Goal: Entertainment & Leisure: Browse casually

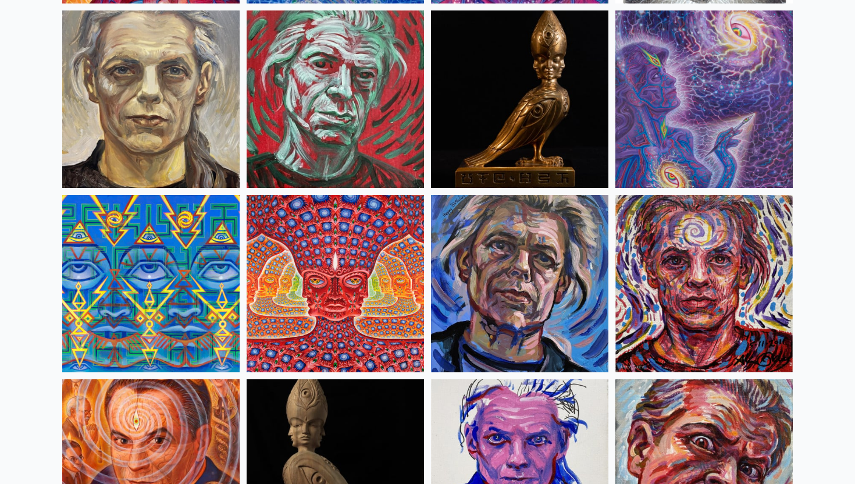
scroll to position [3014, 0]
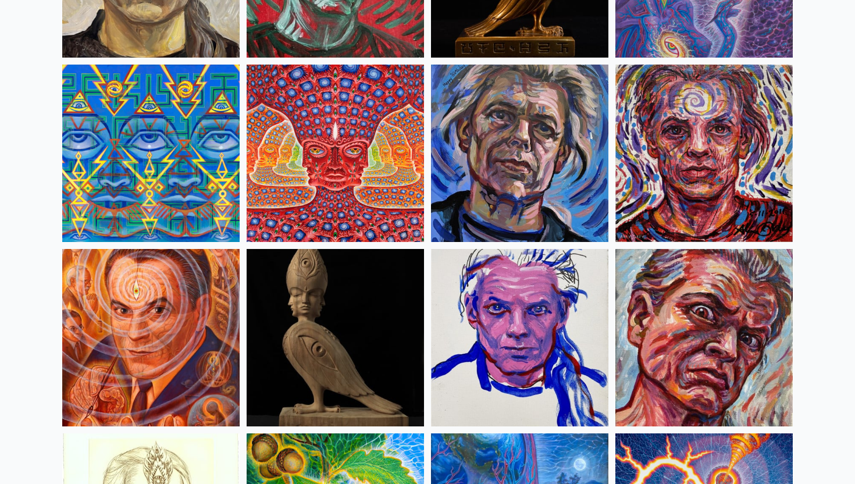
click at [369, 140] on img at bounding box center [335, 153] width 177 height 177
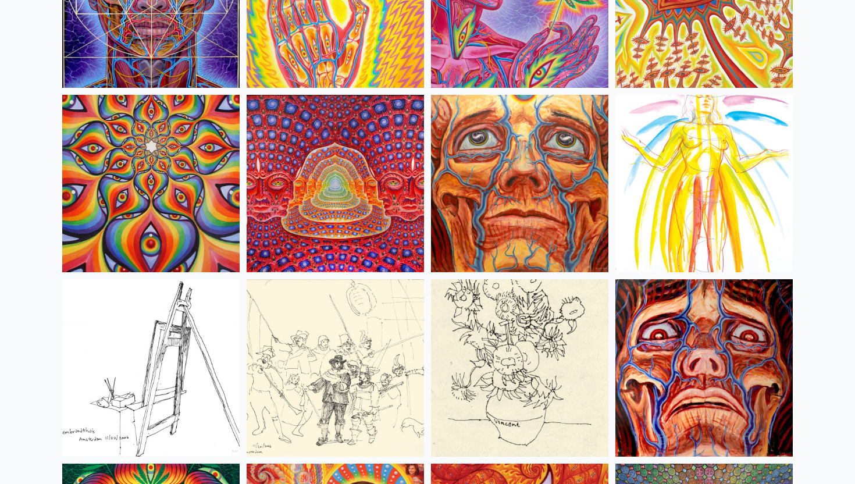
scroll to position [5191, 0]
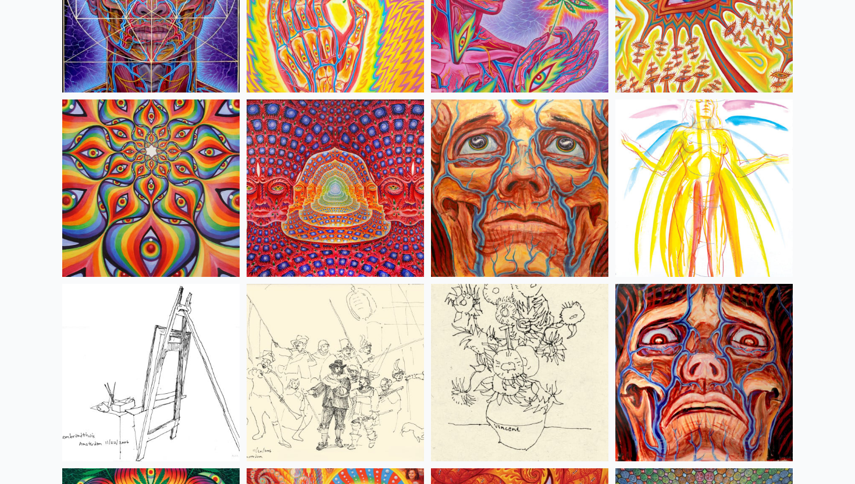
click at [356, 202] on img at bounding box center [335, 187] width 177 height 177
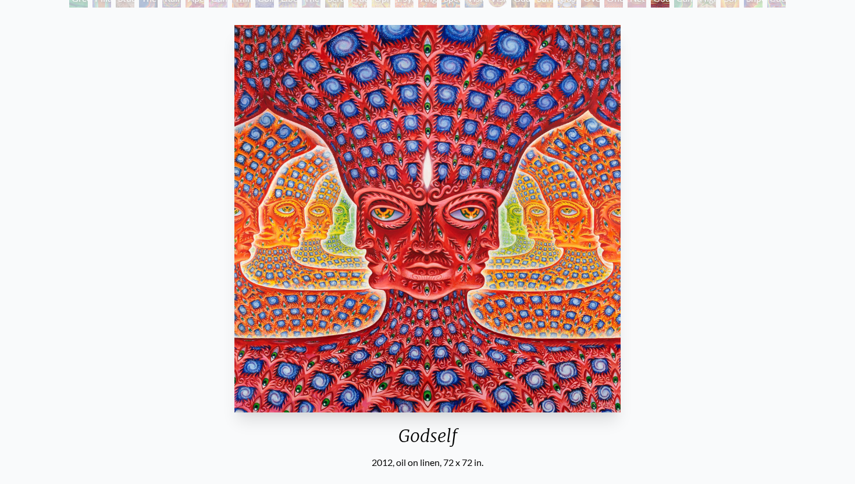
scroll to position [87, 0]
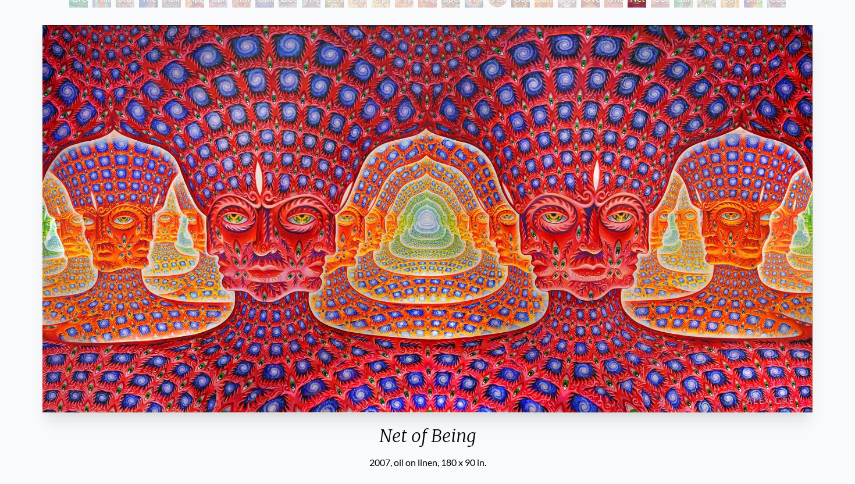
scroll to position [88, 0]
